Goal: Navigation & Orientation: Go to known website

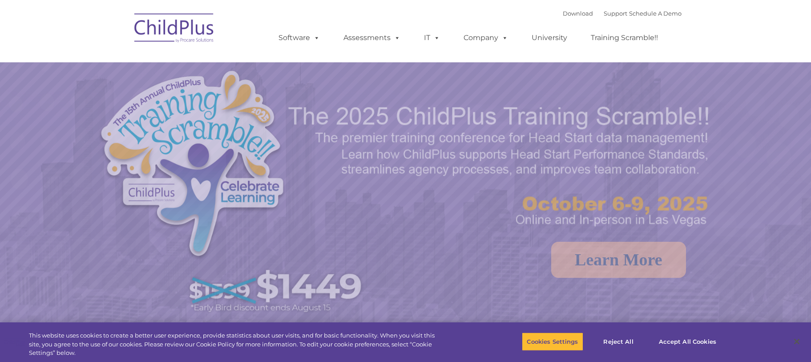
select select "MEDIUM"
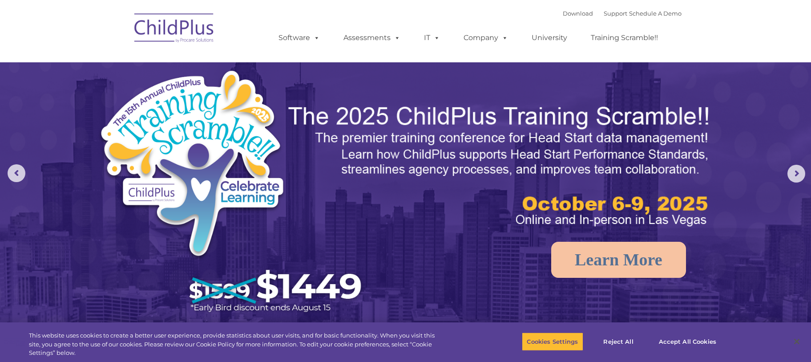
click at [192, 34] on img at bounding box center [174, 29] width 89 height 44
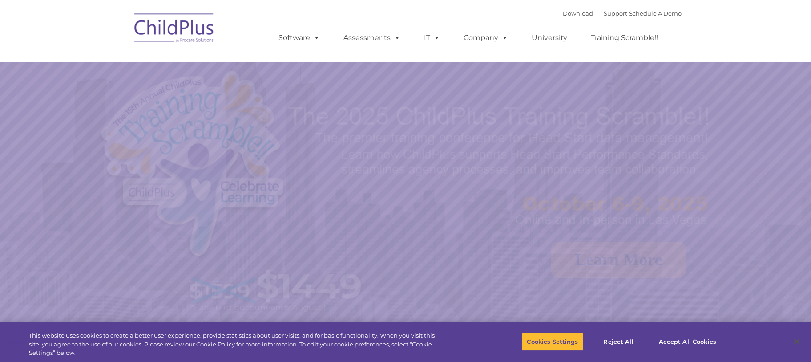
select select "MEDIUM"
